Goal: Task Accomplishment & Management: Manage account settings

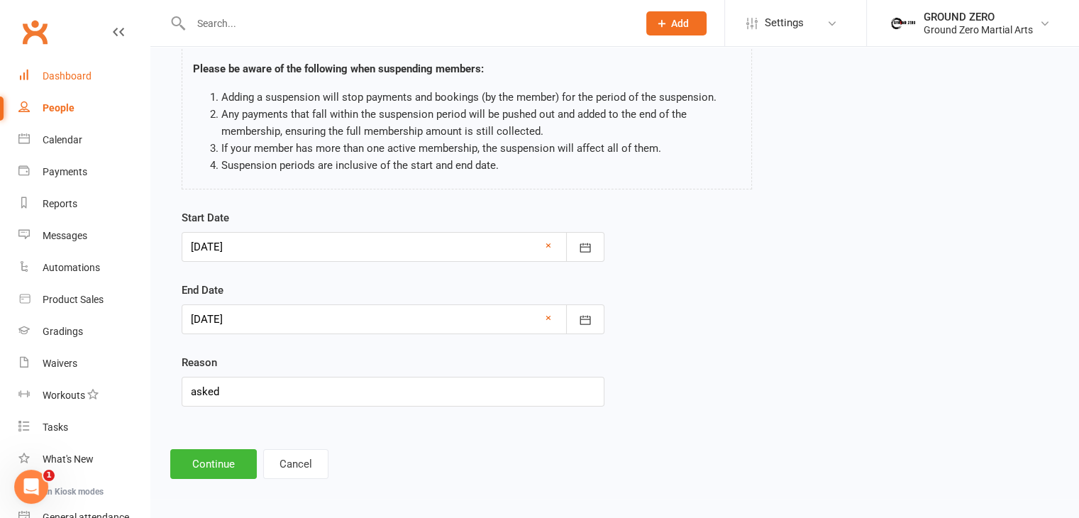
click at [54, 70] on div "Dashboard" at bounding box center [67, 75] width 49 height 11
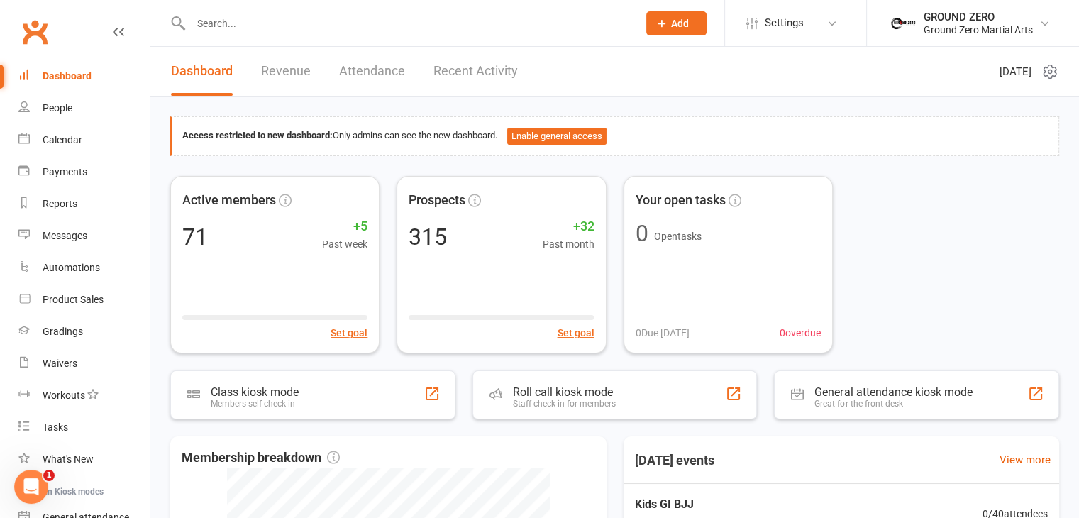
click at [314, 16] on input "text" at bounding box center [407, 23] width 441 height 20
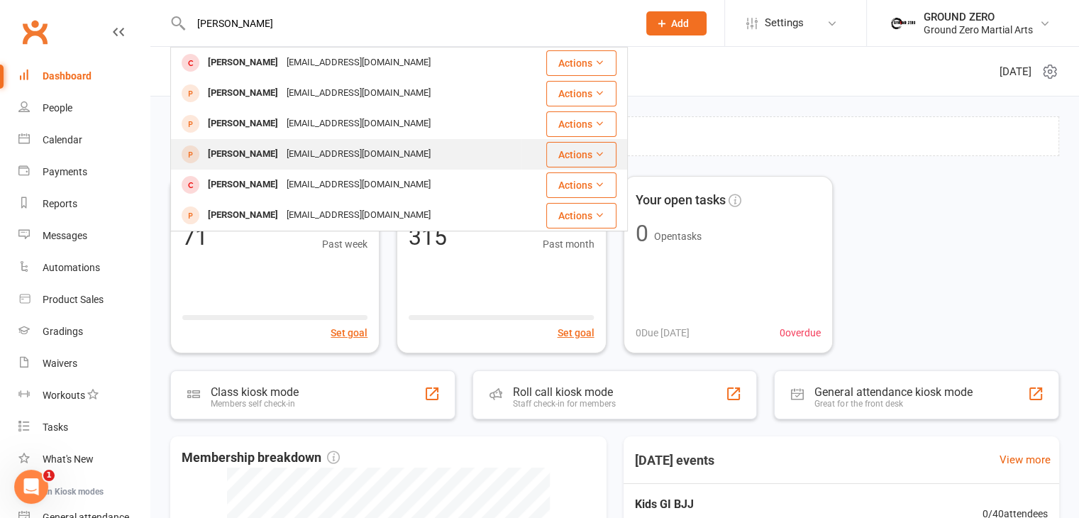
type input "[PERSON_NAME]"
click at [275, 160] on div "[PERSON_NAME]" at bounding box center [243, 154] width 79 height 21
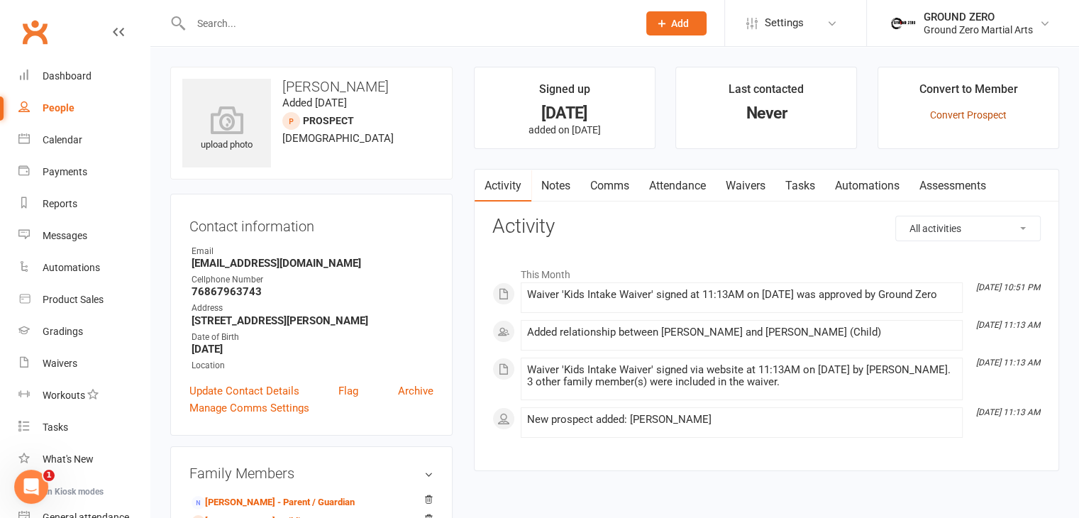
click at [964, 111] on link "Convert Prospect" at bounding box center [968, 114] width 77 height 11
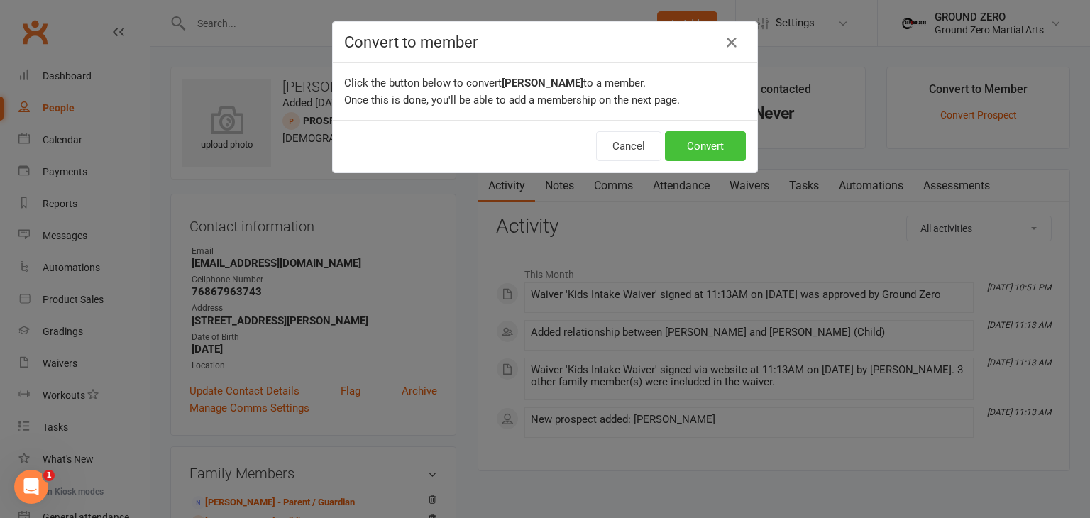
click at [702, 143] on button "Convert" at bounding box center [705, 146] width 81 height 30
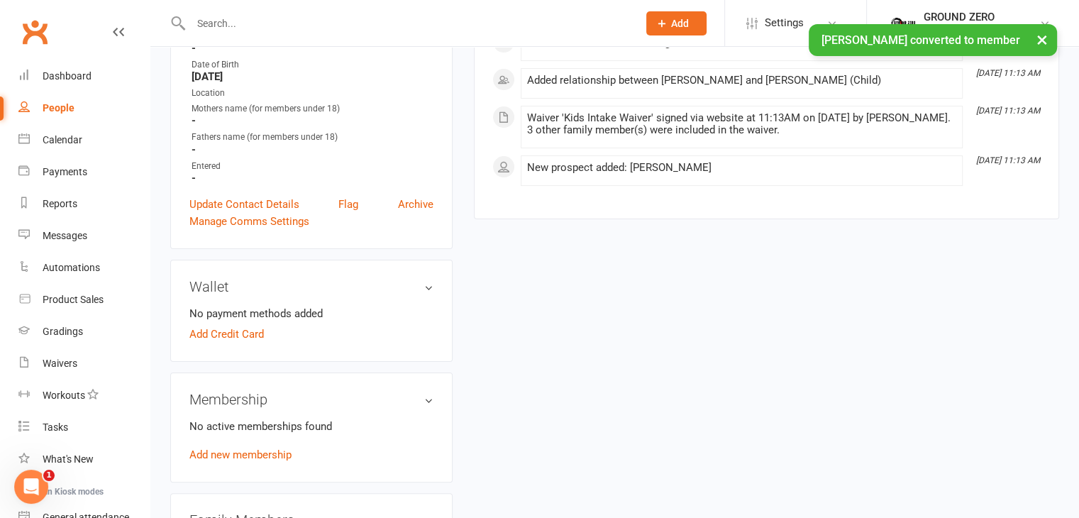
scroll to position [426, 0]
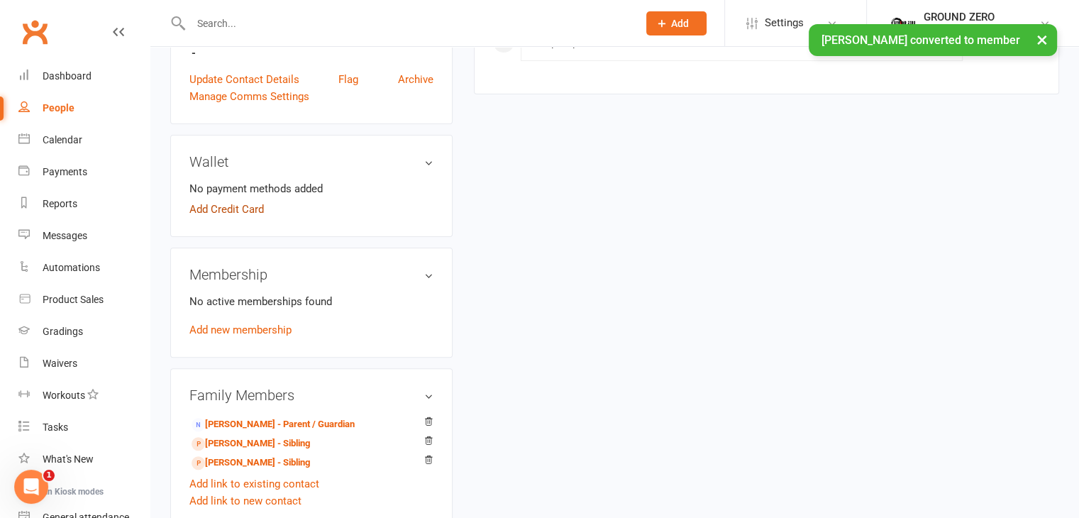
click at [231, 205] on link "Add Credit Card" at bounding box center [226, 209] width 74 height 17
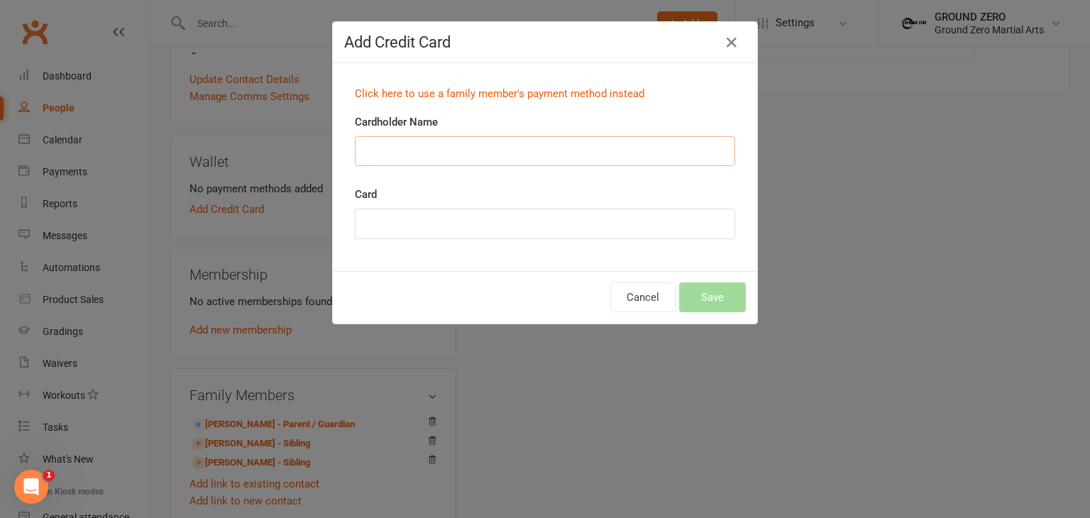
click at [522, 147] on input "Cardholder Name" at bounding box center [545, 151] width 380 height 30
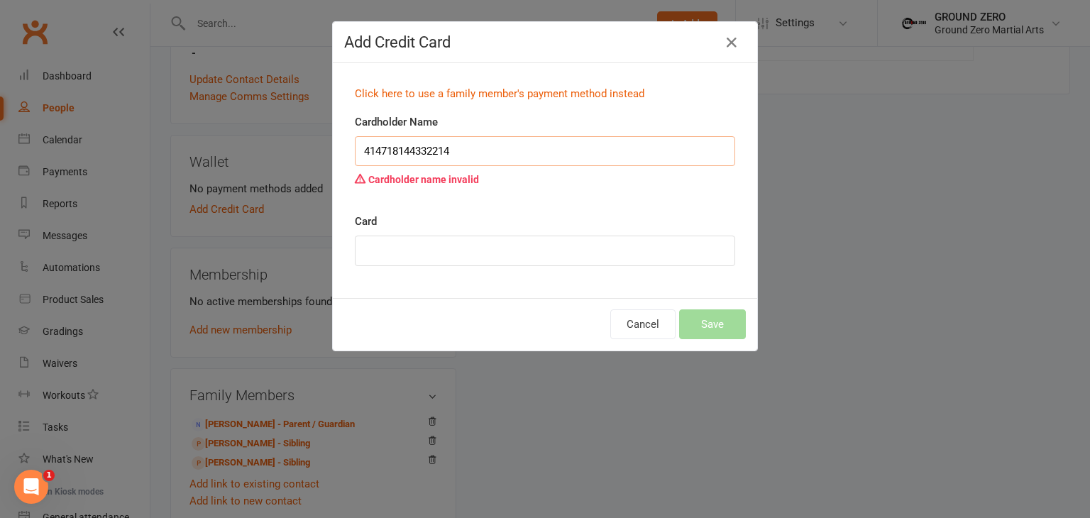
type input "[CREDIT_CARD_NUMBER]"
drag, startPoint x: 522, startPoint y: 147, endPoint x: 329, endPoint y: 133, distance: 193.5
click at [333, 133] on div "Click here to use a family member's payment method instead Cardholder Name [CRE…" at bounding box center [545, 180] width 424 height 235
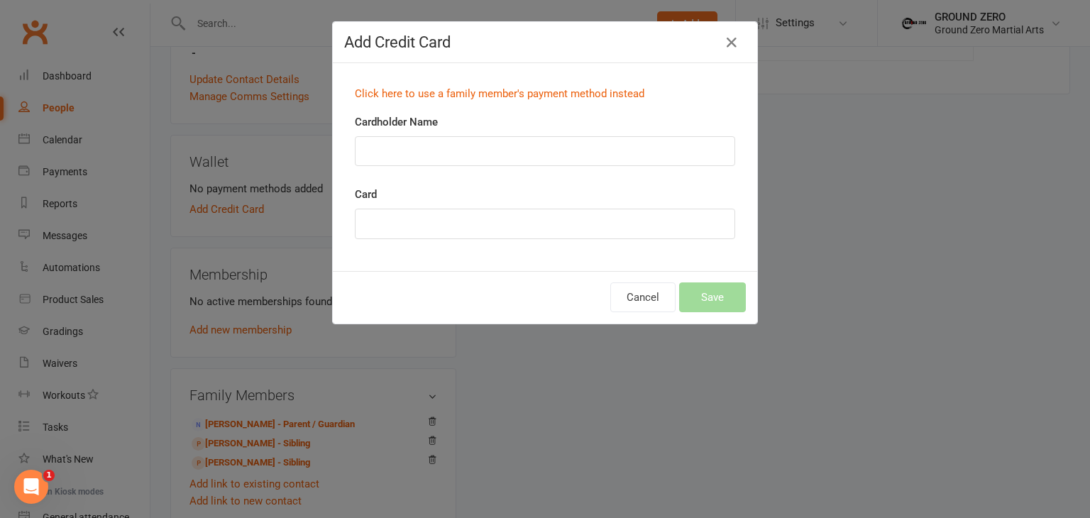
click at [431, 134] on div "Cardholder Name" at bounding box center [545, 140] width 380 height 53
click at [427, 148] on input "Cardholder Name" at bounding box center [545, 151] width 380 height 30
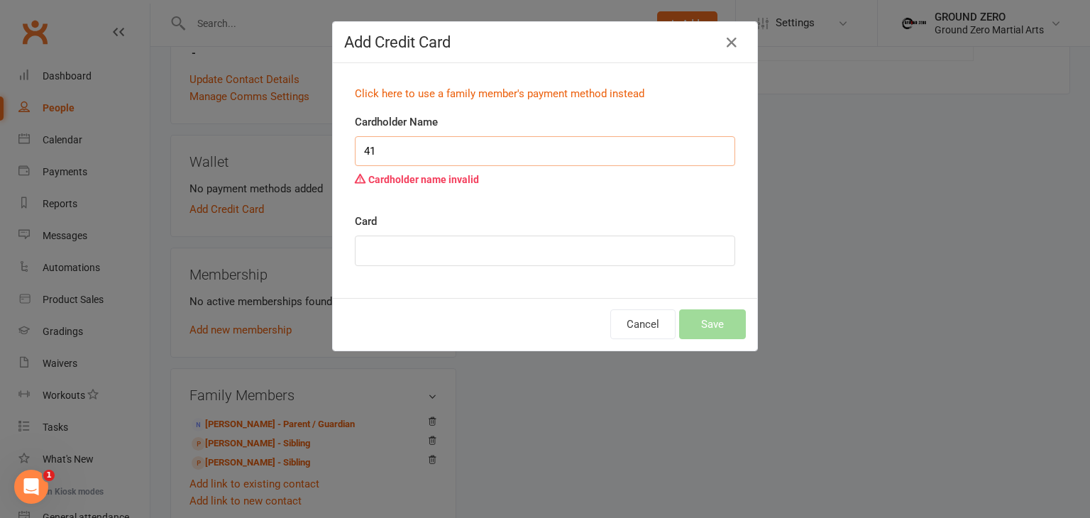
type input "4"
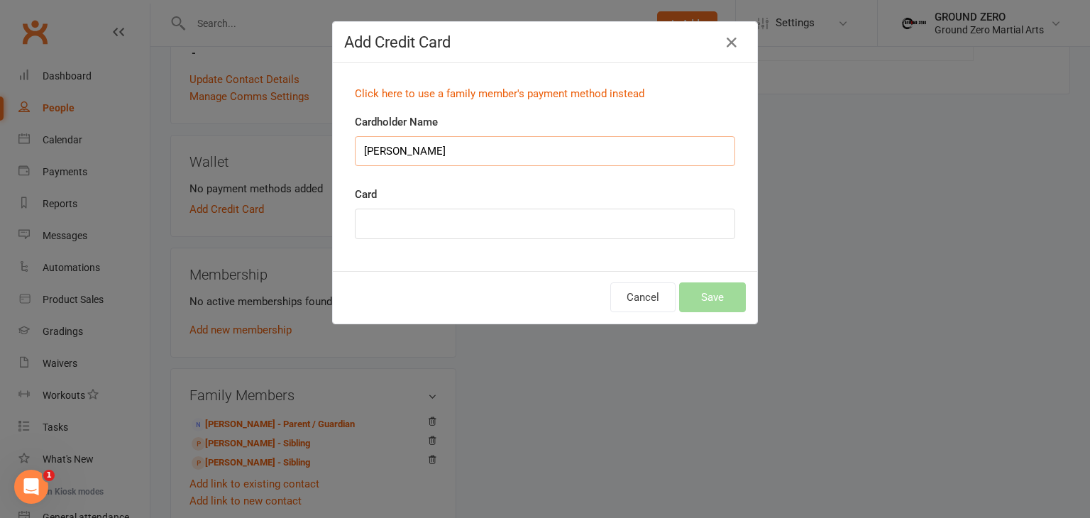
type input "[PERSON_NAME]"
click at [704, 298] on button "Save" at bounding box center [712, 297] width 67 height 30
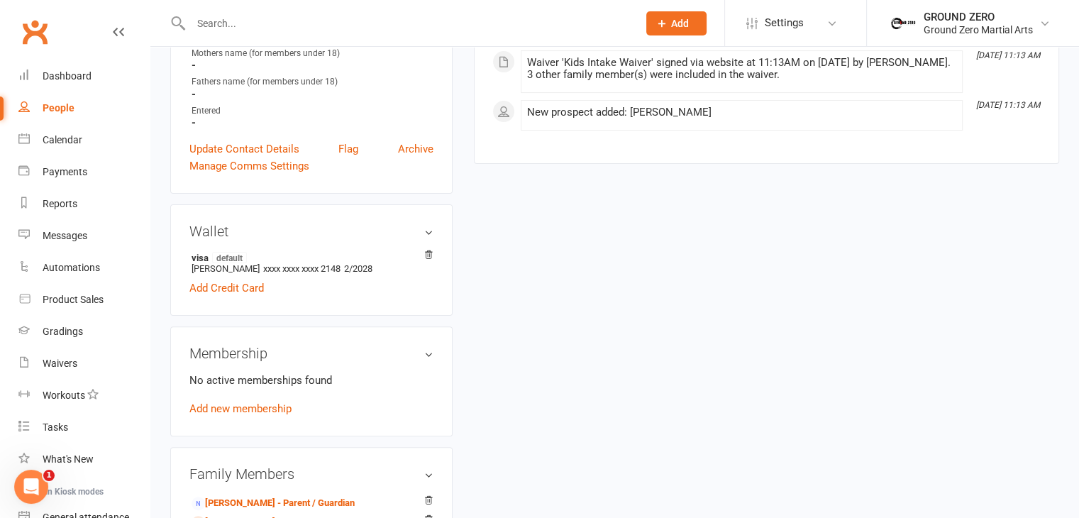
scroll to position [355, 0]
click at [274, 409] on link "Add new membership" at bounding box center [240, 410] width 102 height 13
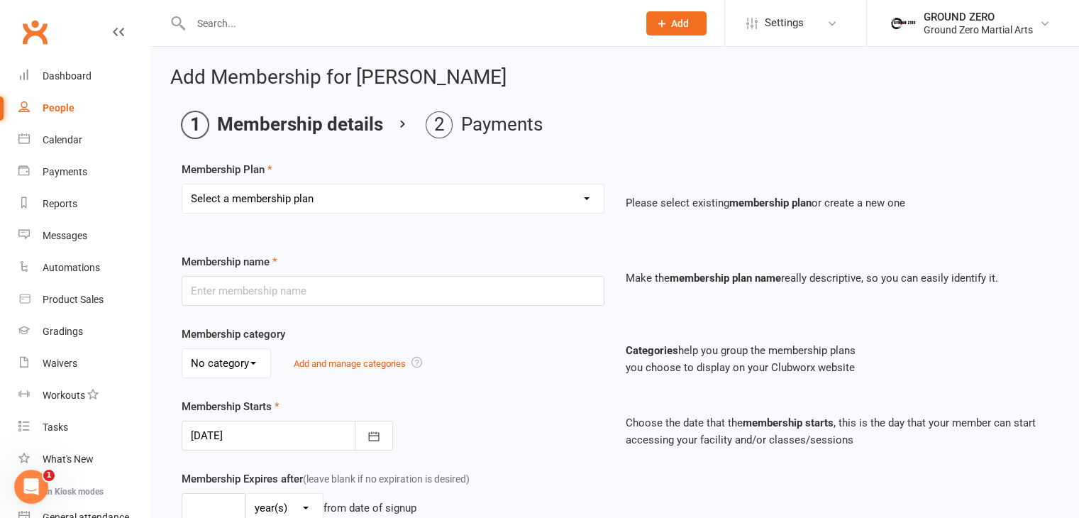
click at [341, 194] on select "Select a membership plan Create new Membership Plan N/A…. N/A….. N/A……. N/A……..…" at bounding box center [392, 198] width 421 height 28
select select "10"
click at [182, 184] on select "Select a membership plan Create new Membership Plan N/A…. N/A….. N/A……. N/A……..…" at bounding box center [392, 198] width 421 height 28
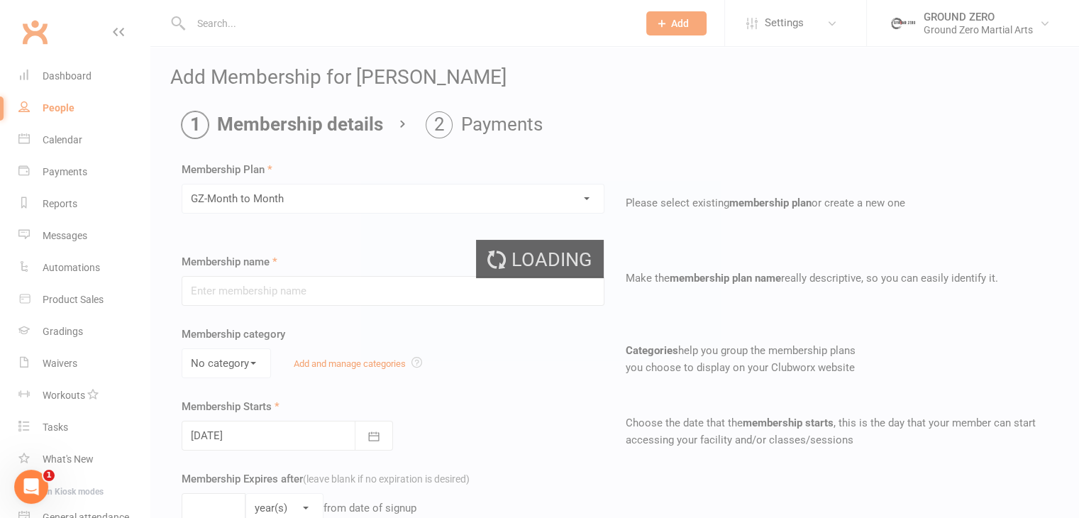
type input "GZ-Month to Month"
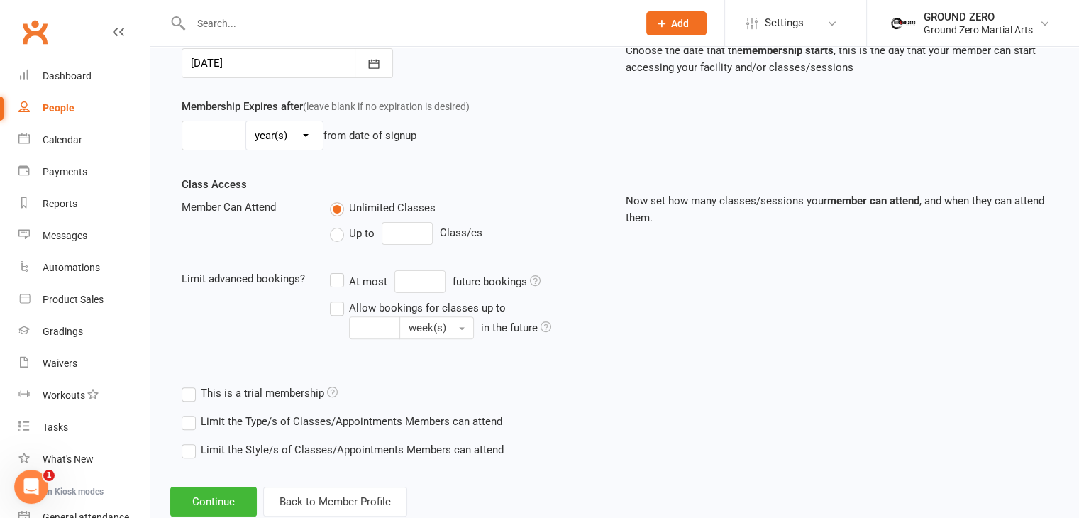
scroll to position [409, 0]
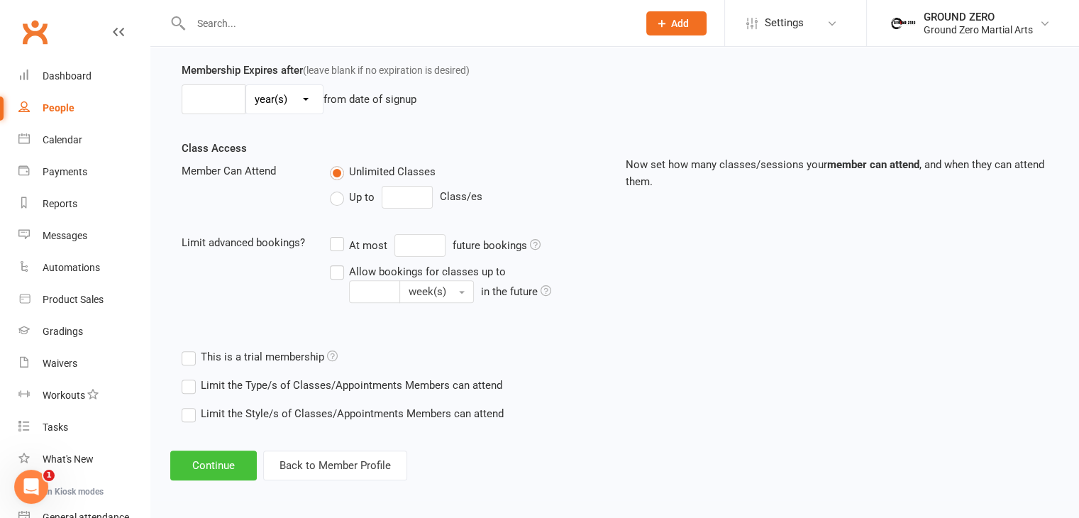
click at [208, 459] on button "Continue" at bounding box center [213, 466] width 87 height 30
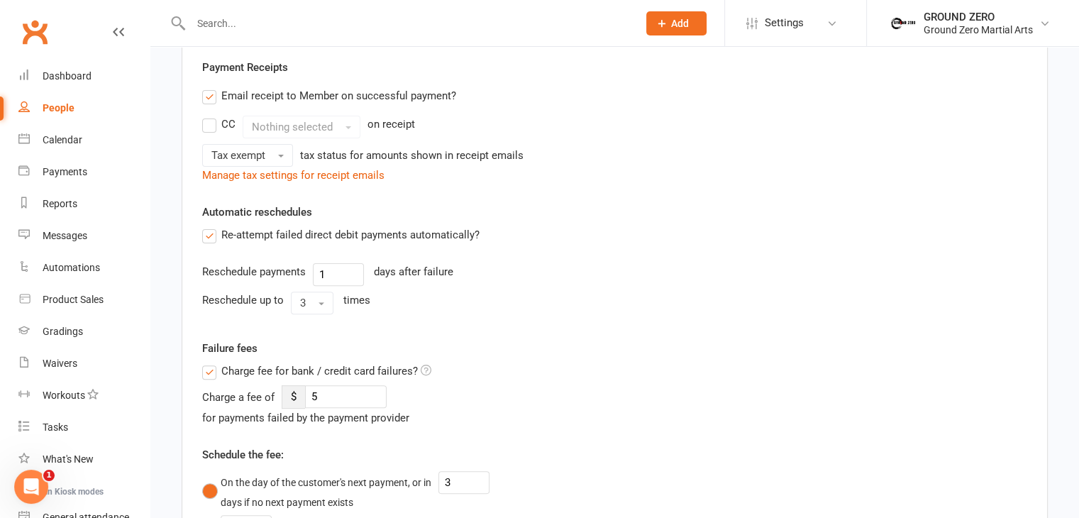
scroll to position [0, 0]
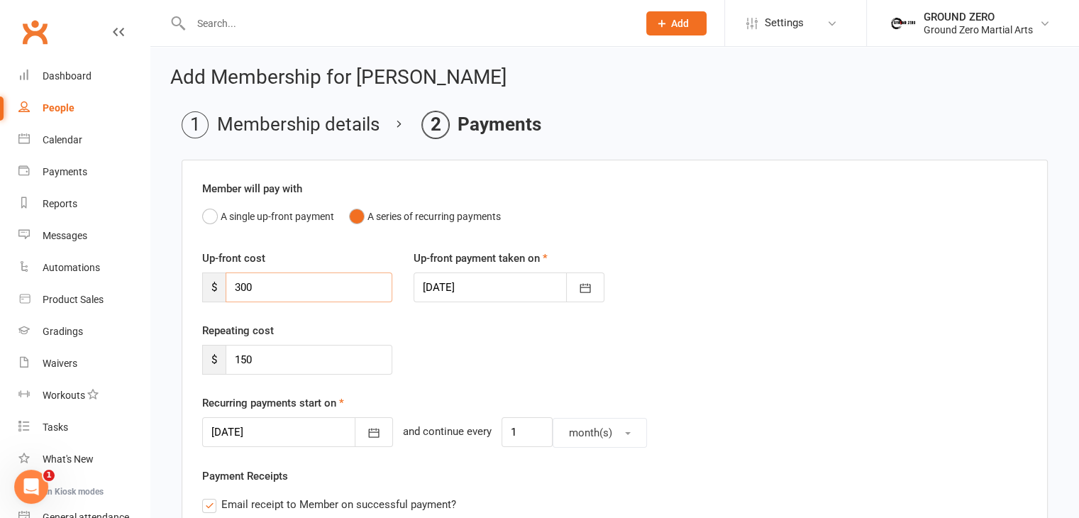
drag, startPoint x: 260, startPoint y: 285, endPoint x: 220, endPoint y: 283, distance: 39.8
click at [220, 283] on div "$ 300" at bounding box center [297, 287] width 190 height 30
type input "130"
drag, startPoint x: 261, startPoint y: 360, endPoint x: 241, endPoint y: 355, distance: 20.5
click at [241, 355] on input "150" at bounding box center [309, 360] width 167 height 30
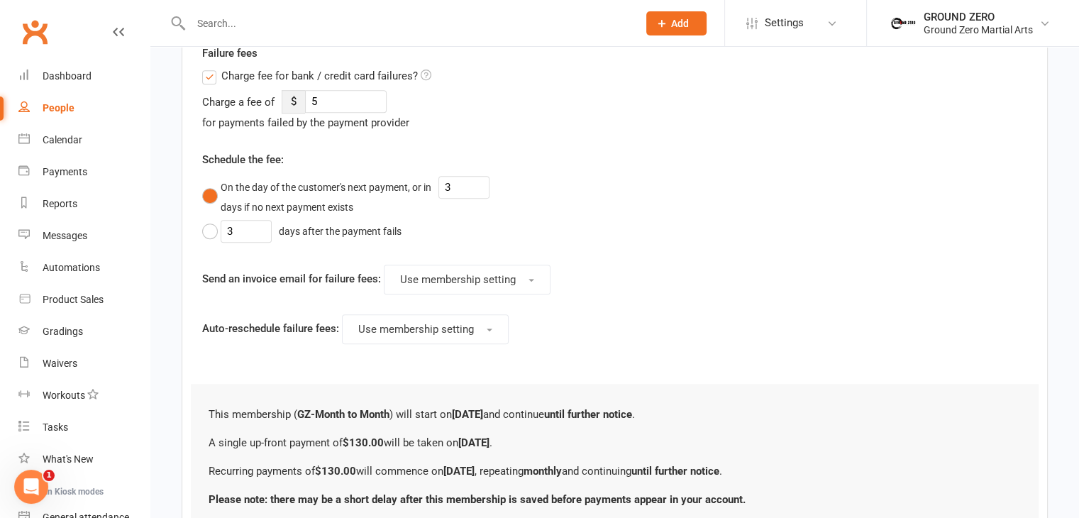
scroll to position [710, 0]
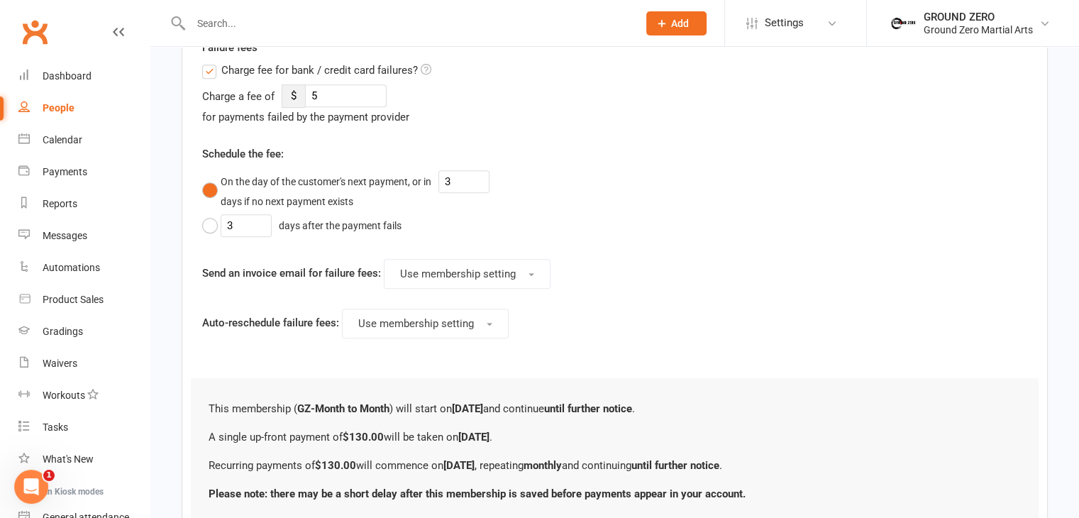
type input "130"
drag, startPoint x: 332, startPoint y: 89, endPoint x: 275, endPoint y: 99, distance: 57.8
click at [275, 99] on div "Charge a fee of $ 5 for payments failed by the payment provider" at bounding box center [403, 104] width 402 height 41
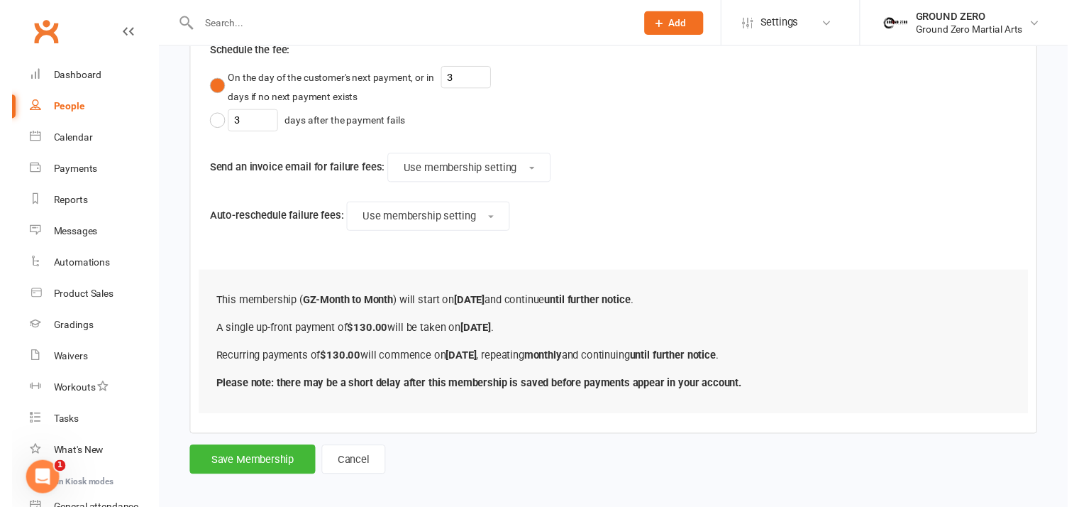
scroll to position [817, 0]
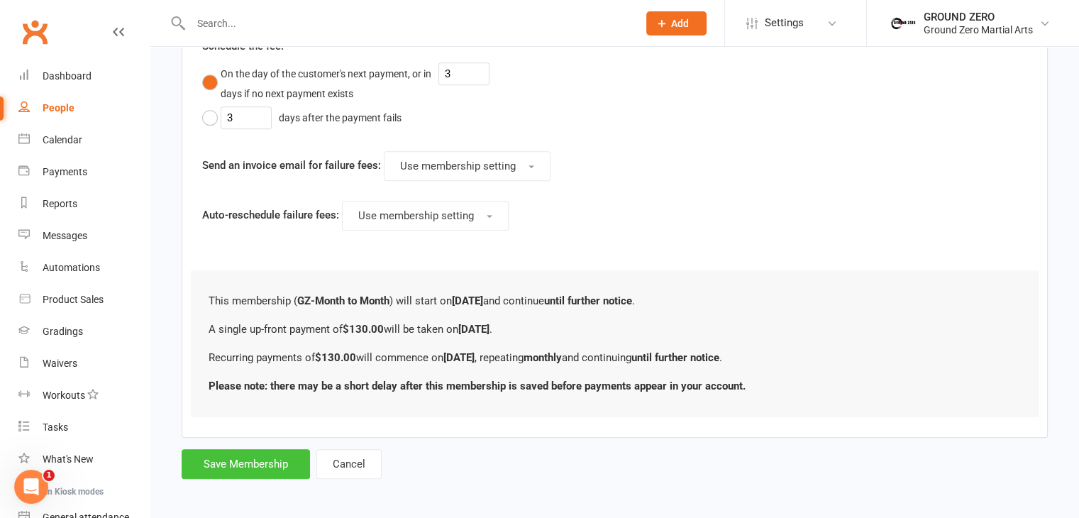
type input "0"
click at [216, 456] on button "Save Membership" at bounding box center [246, 464] width 128 height 30
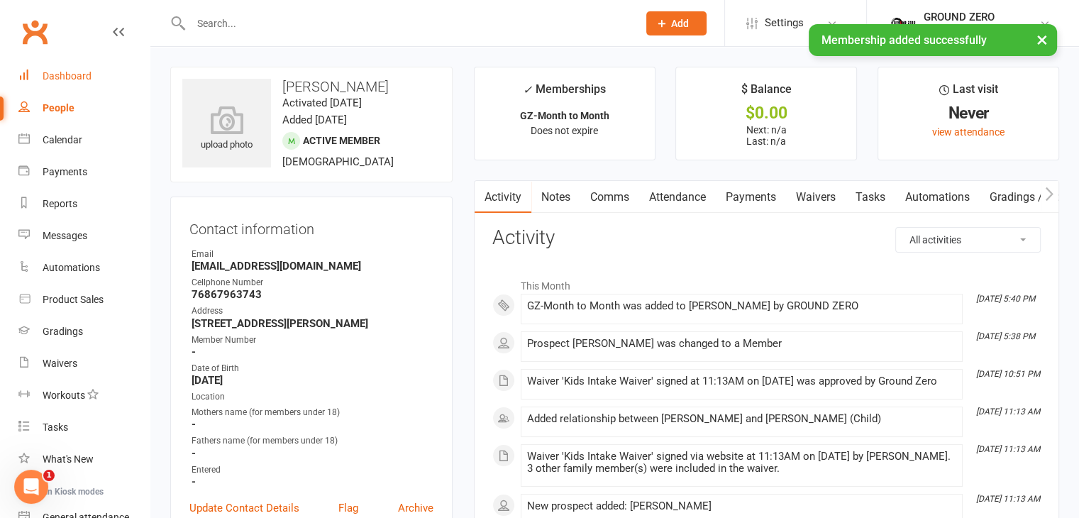
click at [67, 80] on div "Dashboard" at bounding box center [67, 75] width 49 height 11
